Goal: Navigation & Orientation: Find specific page/section

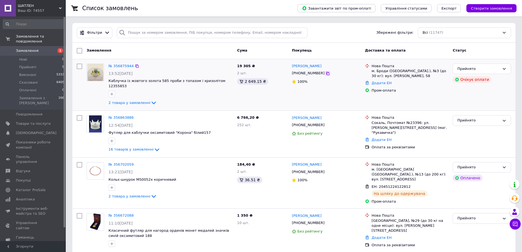
click at [325, 75] on icon at bounding box center [327, 73] width 4 height 4
click at [35, 187] on span "Каталог ProSale" at bounding box center [31, 189] width 30 height 5
